Goal: Navigation & Orientation: Find specific page/section

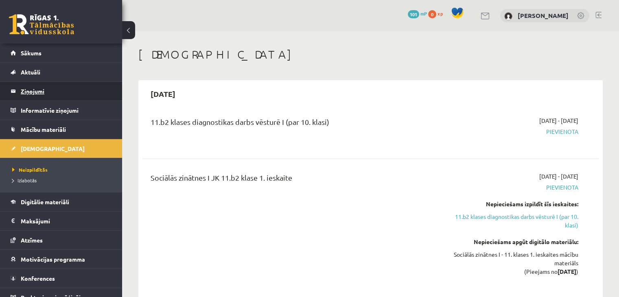
click at [40, 96] on legend "Ziņojumi 0" at bounding box center [66, 91] width 91 height 19
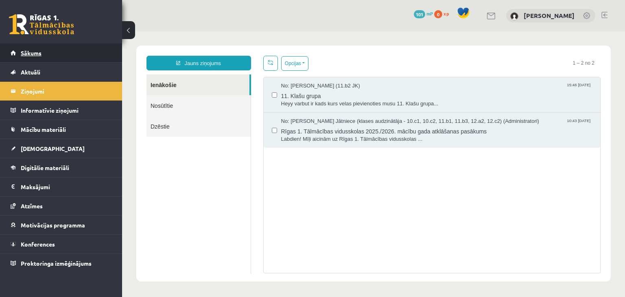
click at [42, 59] on link "Sākums" at bounding box center [61, 53] width 101 height 19
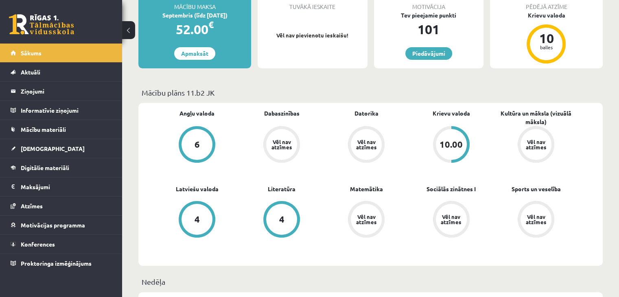
scroll to position [160, 0]
